Goal: Information Seeking & Learning: Learn about a topic

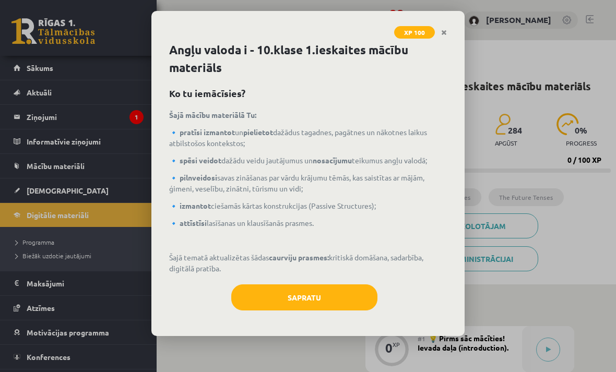
click at [351, 302] on button "Sapratu" at bounding box center [304, 298] width 146 height 26
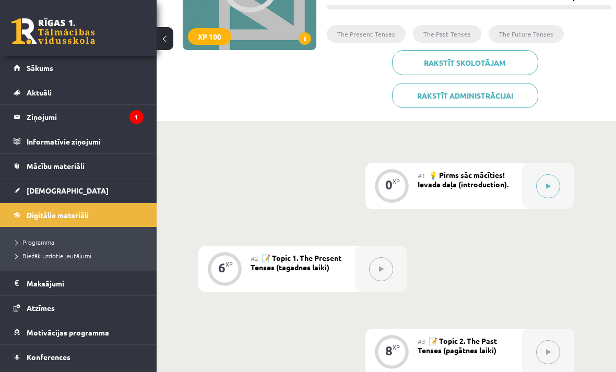
scroll to position [163, 0]
click at [546, 179] on button at bounding box center [548, 187] width 24 height 24
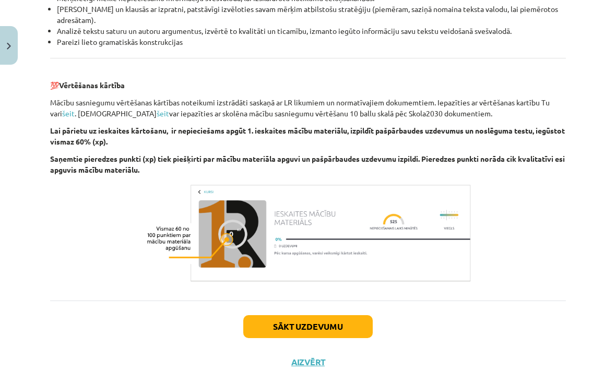
scroll to position [1153, 0]
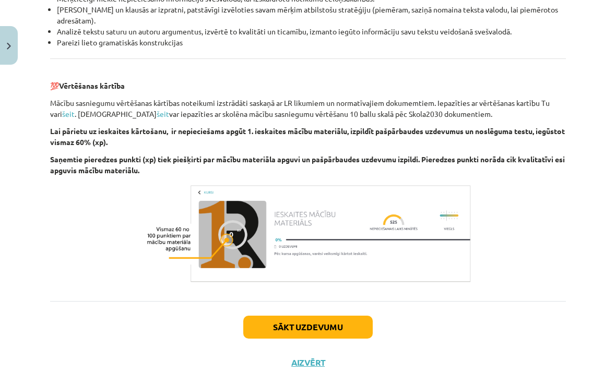
click at [356, 328] on button "Sākt uzdevumu" at bounding box center [308, 327] width 130 height 23
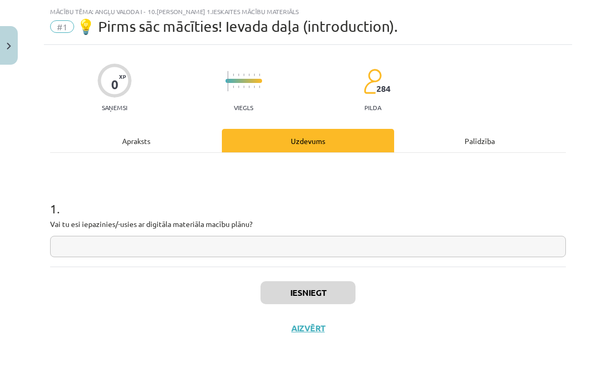
scroll to position [0, 0]
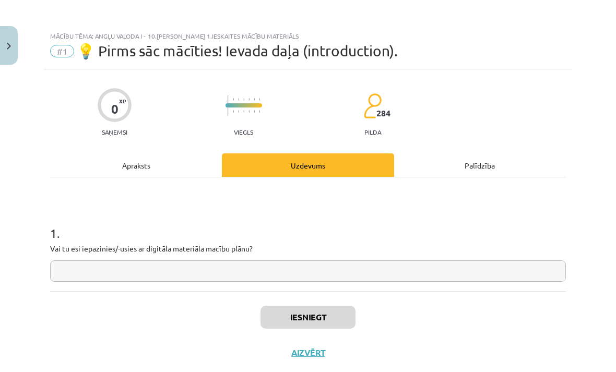
click at [401, 269] on input "text" at bounding box center [308, 271] width 516 height 21
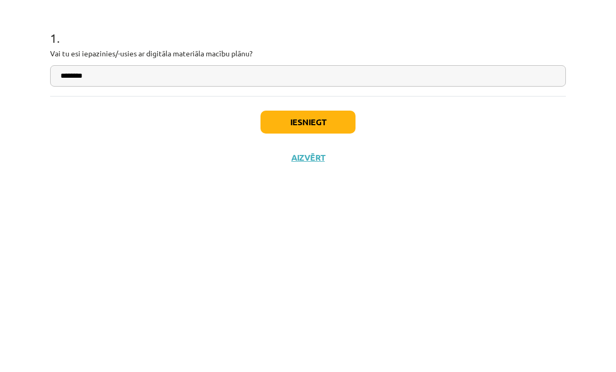
type input "********"
click at [319, 306] on button "Iesniegt" at bounding box center [308, 317] width 95 height 23
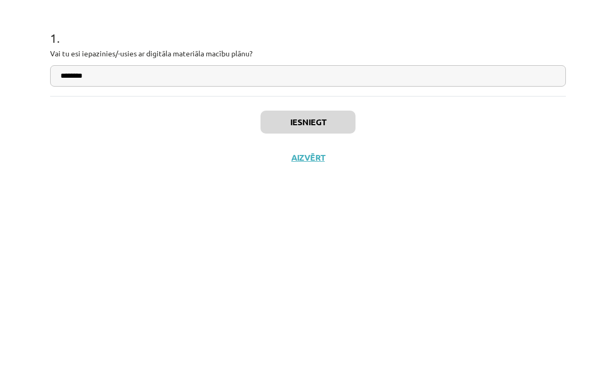
scroll to position [223, 0]
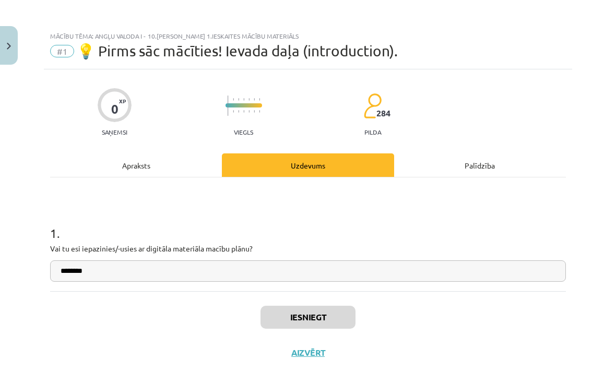
click at [316, 355] on button "Aizvērt" at bounding box center [308, 353] width 40 height 10
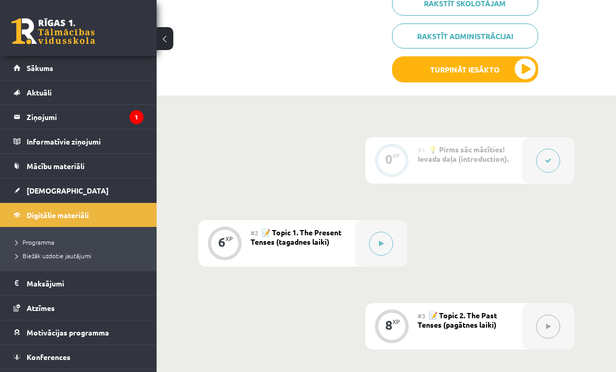
click at [379, 247] on button at bounding box center [381, 244] width 24 height 24
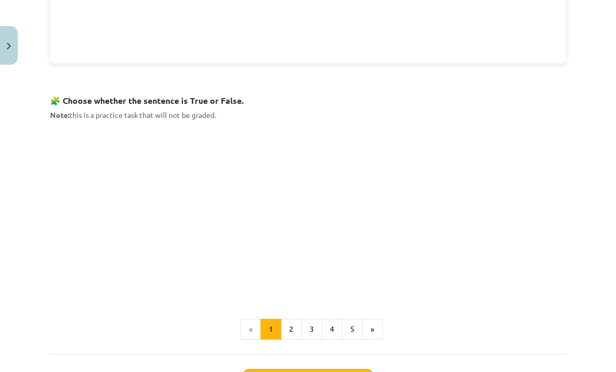
scroll to position [621, 0]
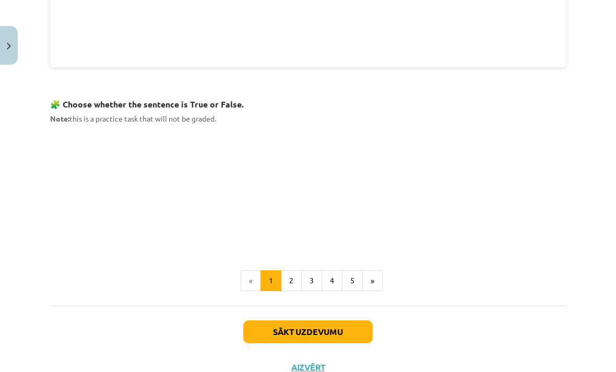
click at [293, 277] on button "2" at bounding box center [291, 281] width 21 height 21
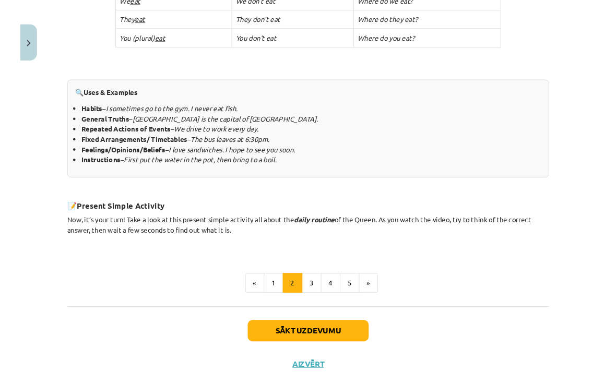
scroll to position [223, 0]
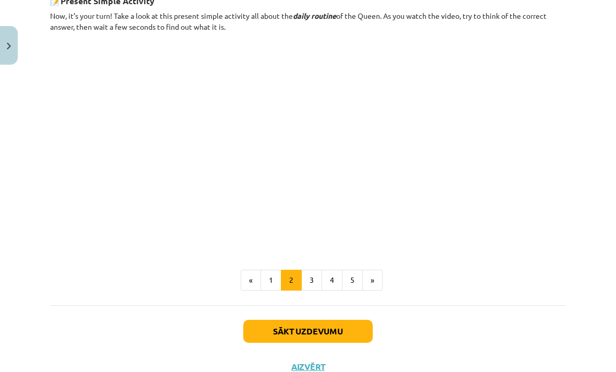
click at [311, 282] on button "3" at bounding box center [311, 280] width 21 height 21
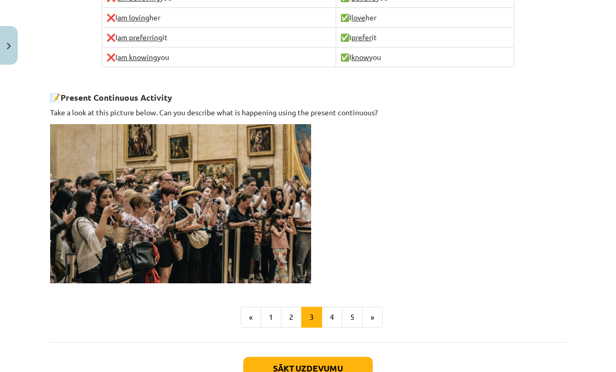
scroll to position [663, 0]
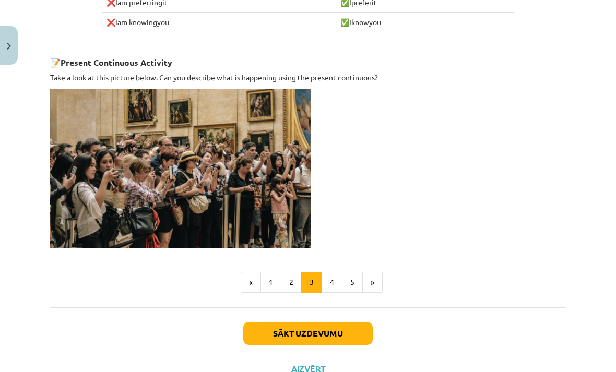
click at [337, 276] on button "4" at bounding box center [332, 282] width 21 height 21
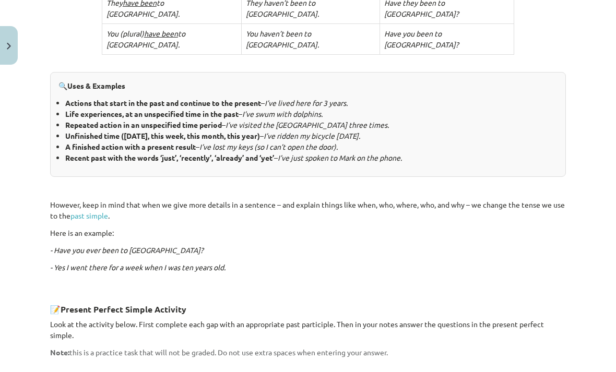
scroll to position [485, 0]
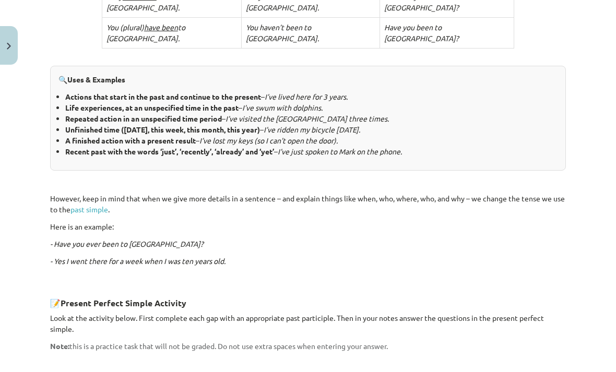
click at [102, 205] on link "past simple" at bounding box center [90, 209] width 38 height 9
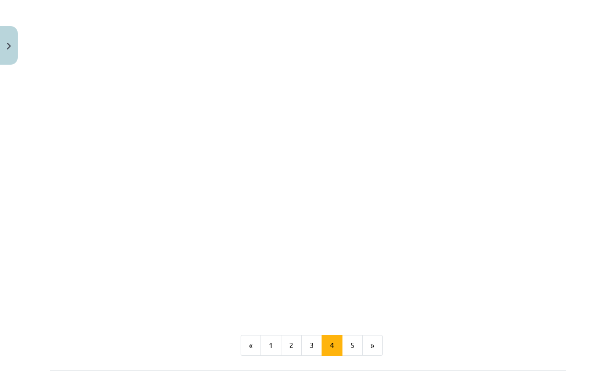
scroll to position [909, 0]
click at [350, 336] on button "5" at bounding box center [352, 346] width 21 height 21
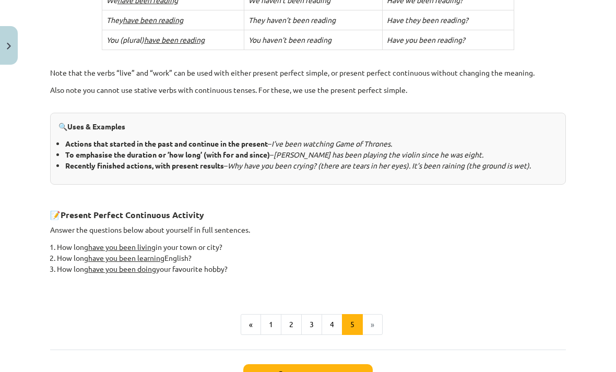
scroll to position [372, 0]
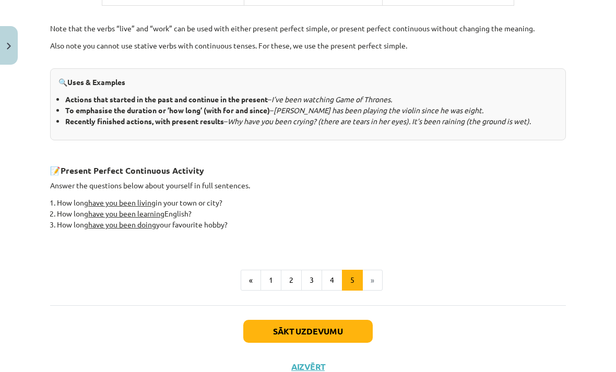
click at [269, 320] on button "Sākt uzdevumu" at bounding box center [308, 331] width 130 height 23
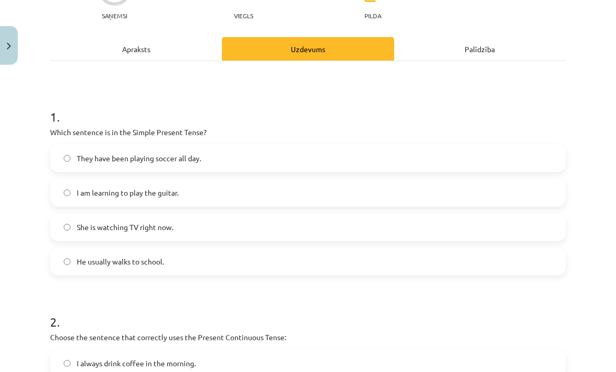
scroll to position [116, 0]
click at [249, 255] on label "He usually walks to school." at bounding box center [308, 262] width 514 height 26
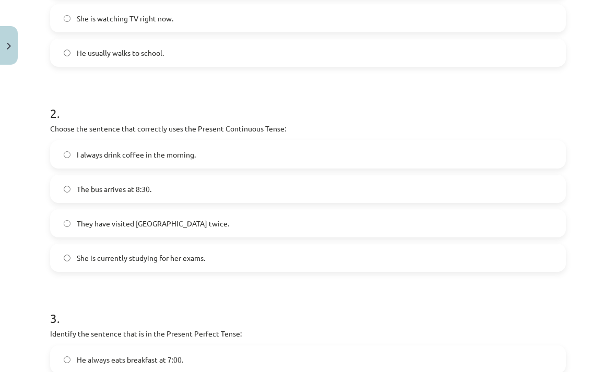
scroll to position [325, 0]
click at [242, 260] on label "She is currently studying for her exams." at bounding box center [308, 258] width 514 height 26
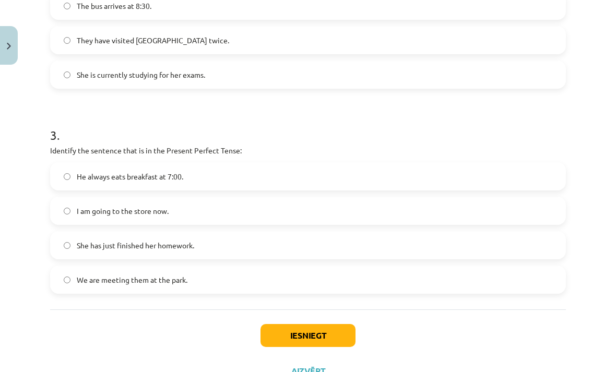
scroll to position [509, 0]
click at [283, 250] on label "She has just finished her homework." at bounding box center [308, 245] width 514 height 26
click at [316, 335] on button "Iesniegt" at bounding box center [308, 335] width 95 height 23
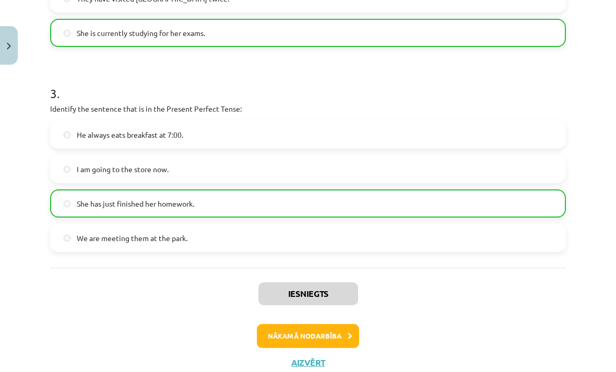
scroll to position [550, 0]
click at [315, 335] on button "Nākamā nodarbība" at bounding box center [308, 337] width 102 height 24
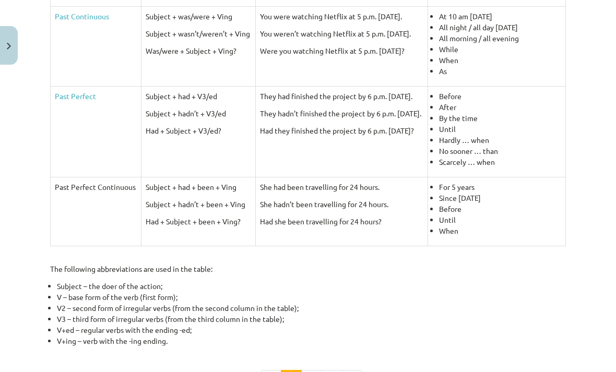
scroll to position [374, 0]
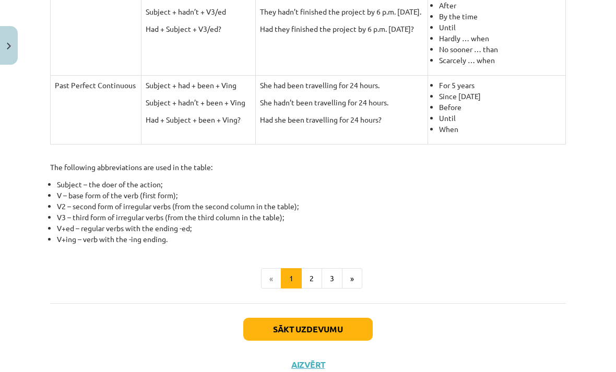
click at [314, 283] on button "2" at bounding box center [311, 278] width 21 height 21
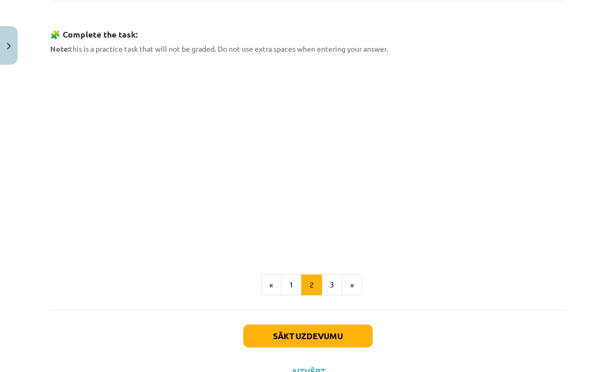
scroll to position [453, 0]
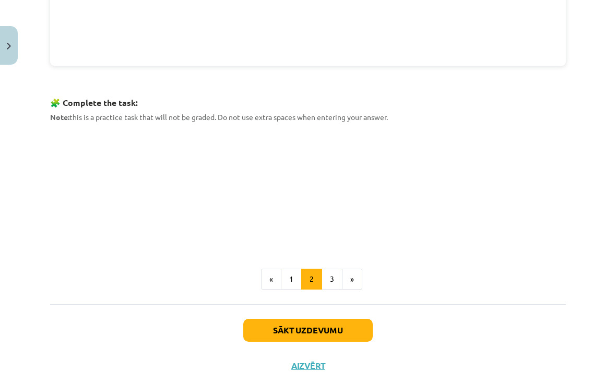
click at [335, 273] on button "3" at bounding box center [332, 279] width 21 height 21
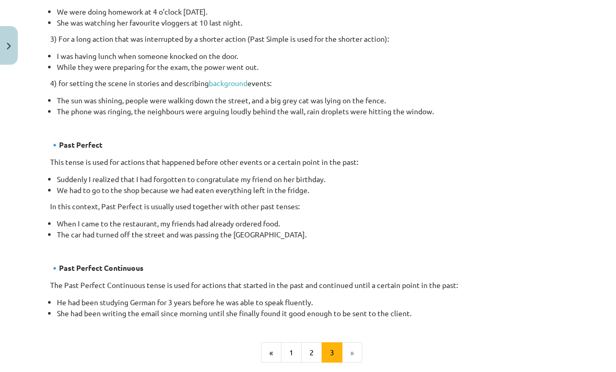
scroll to position [509, 0]
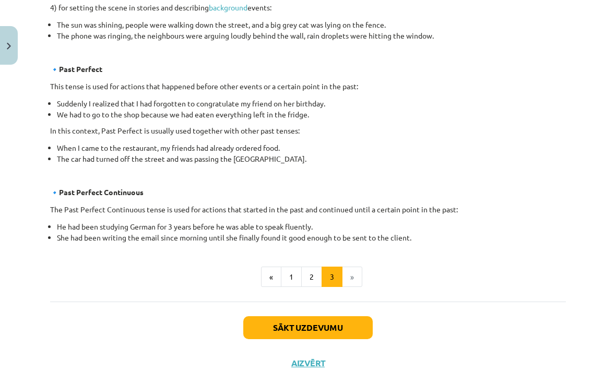
click at [338, 321] on button "Sākt uzdevumu" at bounding box center [308, 327] width 130 height 23
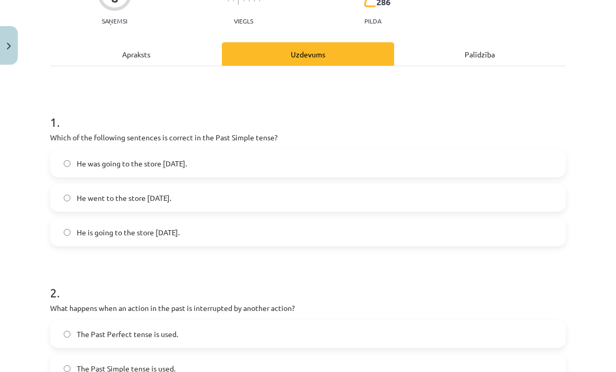
scroll to position [111, 0]
click at [296, 207] on label "He went to the store [DATE]." at bounding box center [308, 198] width 514 height 26
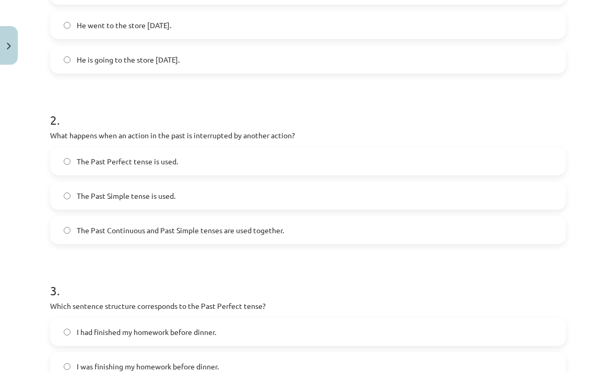
scroll to position [284, 0]
click at [291, 239] on label "The Past Continuous and Past Simple tenses are used together." at bounding box center [308, 230] width 514 height 26
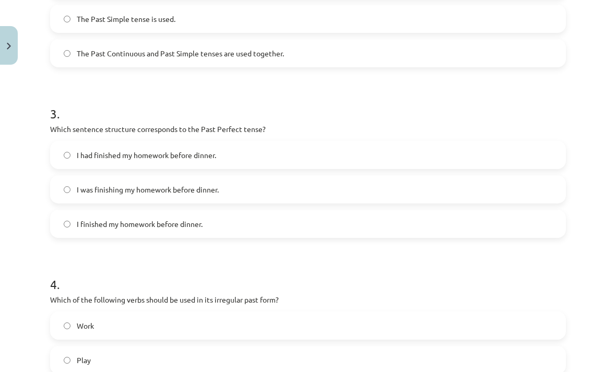
scroll to position [461, 0]
click at [311, 154] on label "I had finished my homework before dinner." at bounding box center [308, 155] width 514 height 26
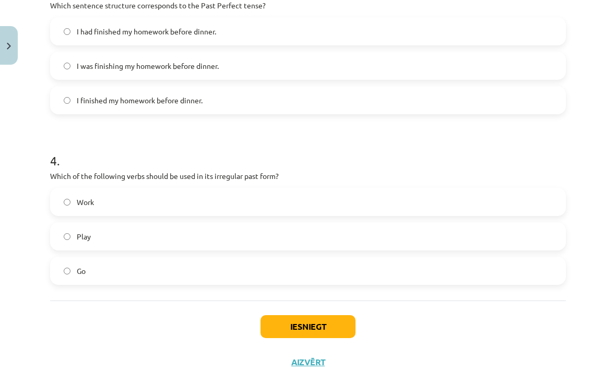
scroll to position [584, 0]
click at [242, 268] on label "Go" at bounding box center [308, 272] width 514 height 26
click at [281, 329] on button "Iesniegt" at bounding box center [308, 327] width 95 height 23
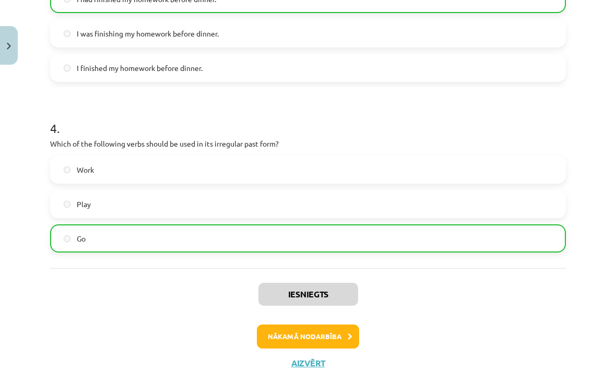
click at [277, 336] on button "Nākamā nodarbība" at bounding box center [308, 337] width 102 height 24
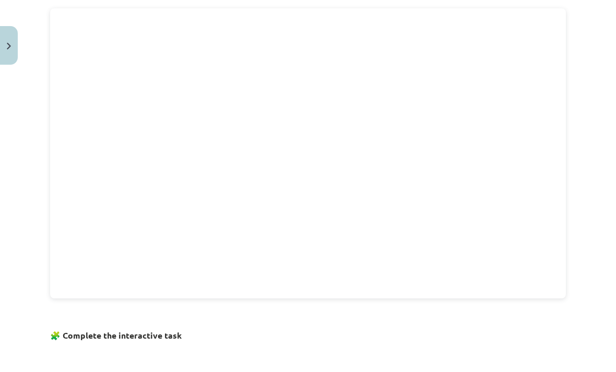
scroll to position [346, 0]
click at [109, 301] on div "The future tenses Take a look at the four future tenses in English and how they…" at bounding box center [308, 194] width 516 height 706
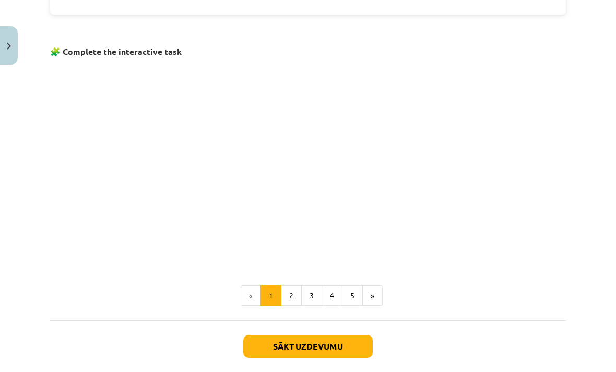
scroll to position [631, 0]
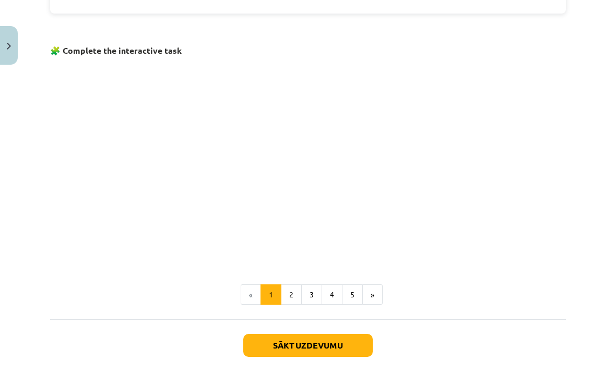
click at [292, 293] on button "2" at bounding box center [291, 295] width 21 height 21
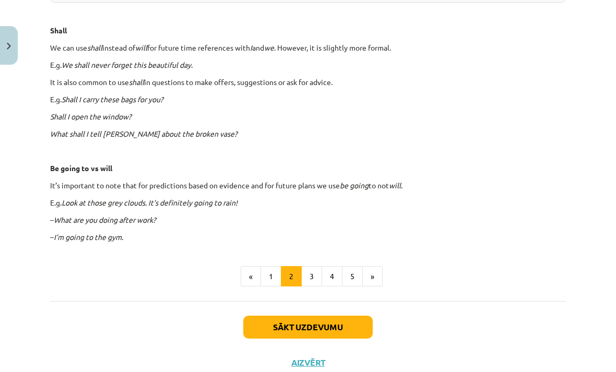
scroll to position [592, 0]
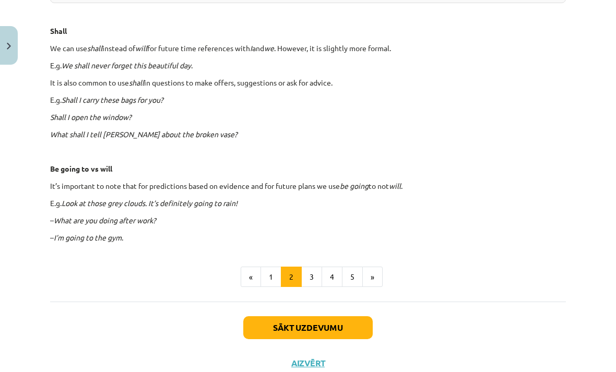
click at [317, 279] on button "3" at bounding box center [311, 277] width 21 height 21
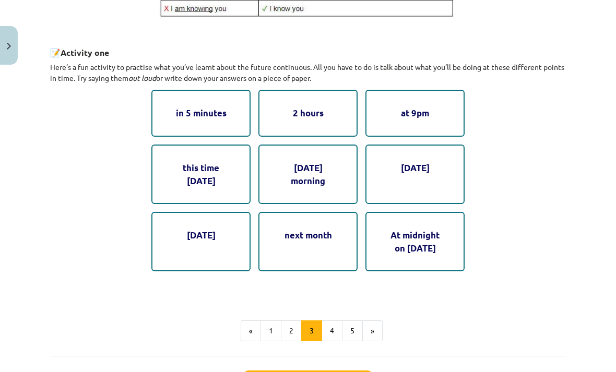
scroll to position [524, 0]
click at [332, 327] on button "4" at bounding box center [332, 331] width 21 height 21
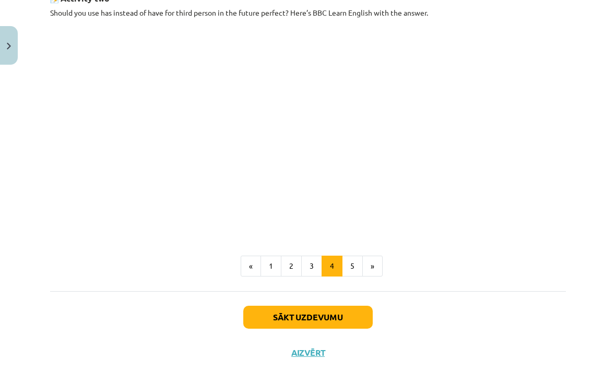
scroll to position [567, 0]
click at [350, 277] on button "5" at bounding box center [352, 266] width 21 height 21
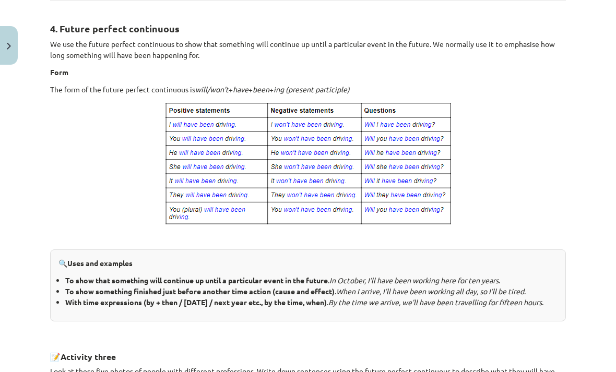
scroll to position [177, 0]
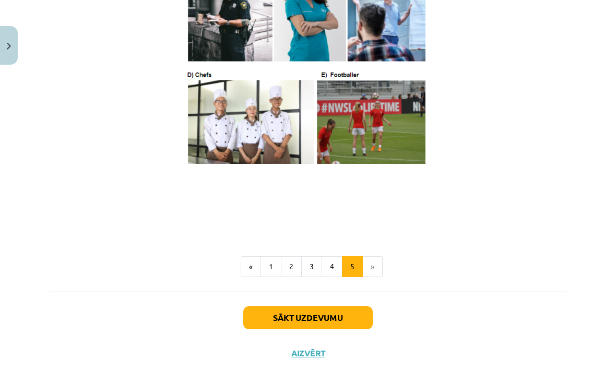
click at [334, 277] on button "4" at bounding box center [332, 266] width 21 height 21
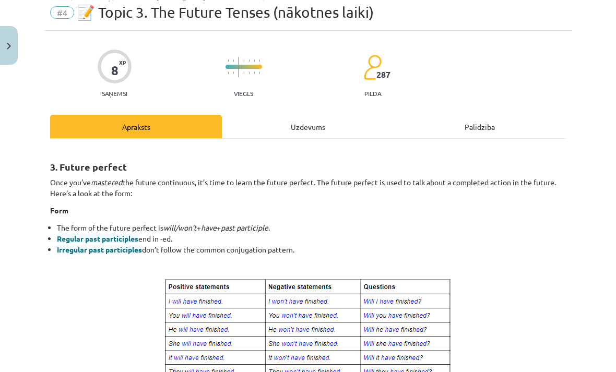
scroll to position [39, 0]
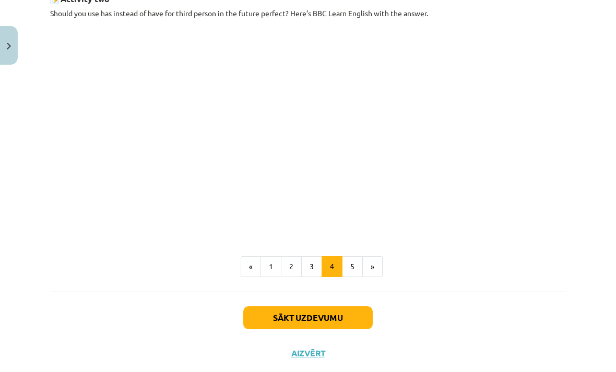
click at [351, 277] on button "5" at bounding box center [352, 266] width 21 height 21
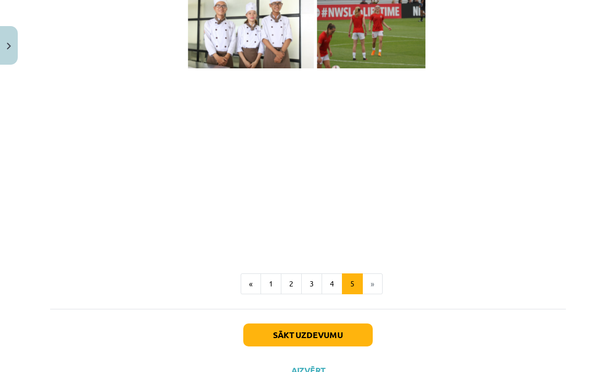
scroll to position [722, 0]
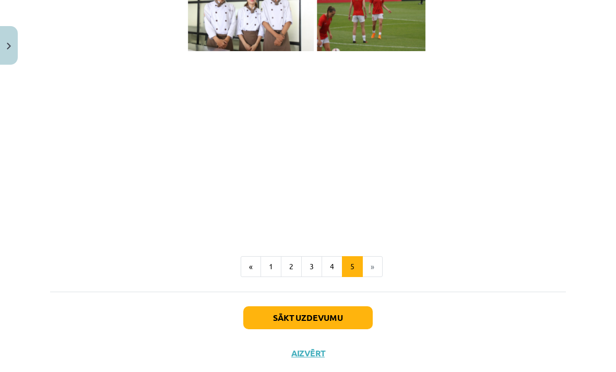
click at [301, 330] on button "Sākt uzdevumu" at bounding box center [308, 318] width 130 height 23
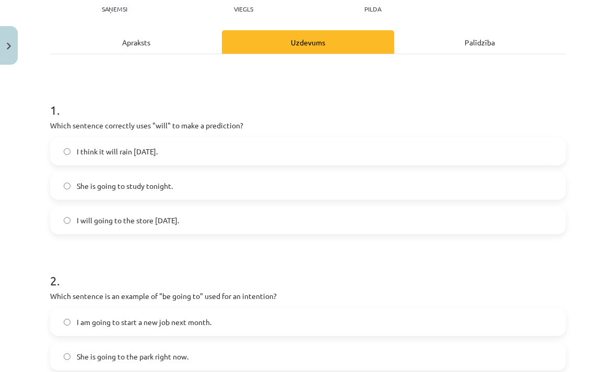
scroll to position [123, 0]
click at [185, 156] on label "I think it will rain [DATE]." at bounding box center [308, 151] width 514 height 26
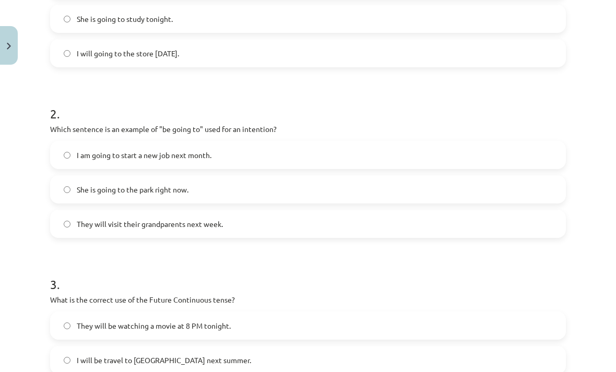
scroll to position [290, 0]
click at [245, 158] on label "I am going to start a new job next month." at bounding box center [308, 155] width 514 height 26
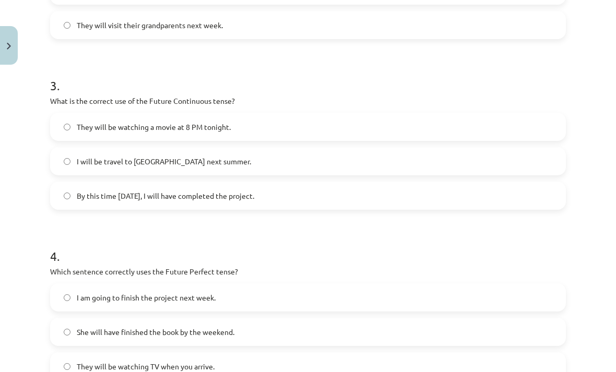
scroll to position [489, 0]
click at [276, 134] on label "They will be watching a movie at 8 PM tonight." at bounding box center [308, 127] width 514 height 26
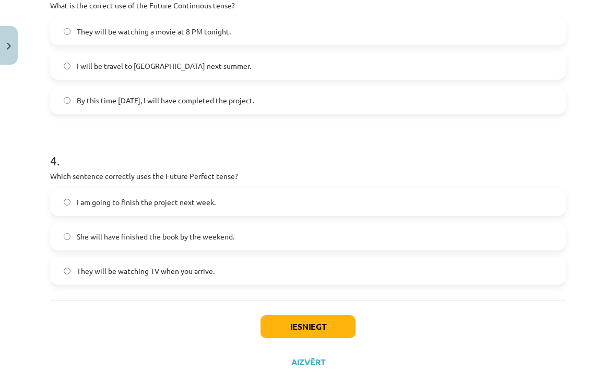
scroll to position [584, 0]
click at [271, 242] on label "She will have finished the book by the weekend." at bounding box center [308, 237] width 514 height 26
click at [330, 327] on button "Iesniegt" at bounding box center [308, 327] width 95 height 23
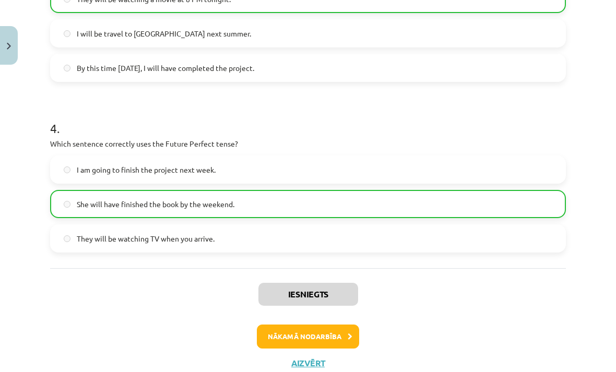
click at [301, 336] on button "Nākamā nodarbība" at bounding box center [308, 337] width 102 height 24
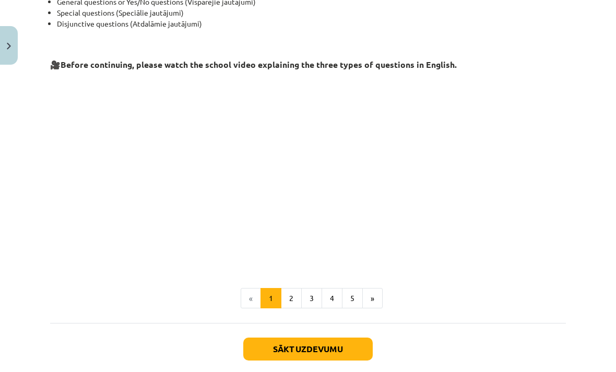
scroll to position [213, 0]
